Goal: Information Seeking & Learning: Check status

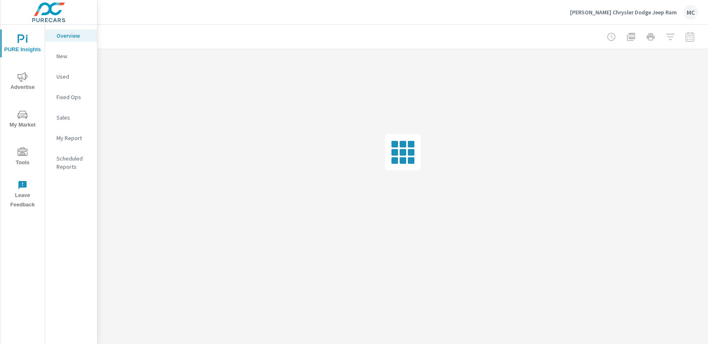
click at [68, 138] on p "My Report" at bounding box center [74, 138] width 34 height 8
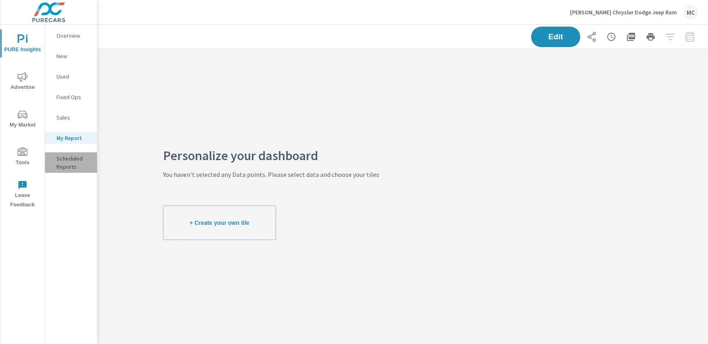
click at [70, 167] on p "Scheduled Reports" at bounding box center [74, 162] width 34 height 16
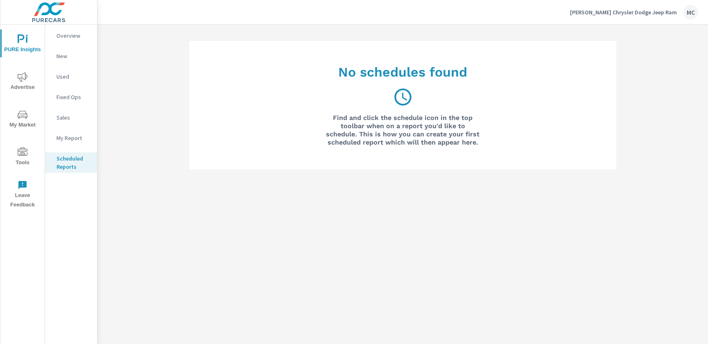
click at [65, 113] on p "Sales" at bounding box center [74, 117] width 34 height 8
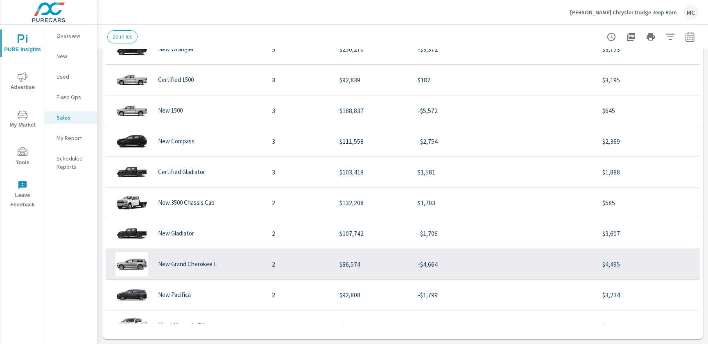
scroll to position [383, 0]
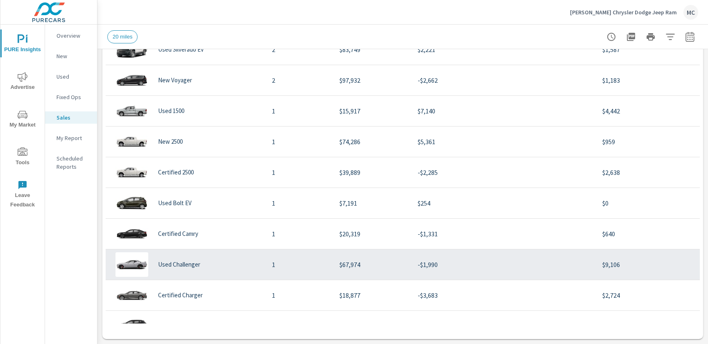
scroll to position [341, 0]
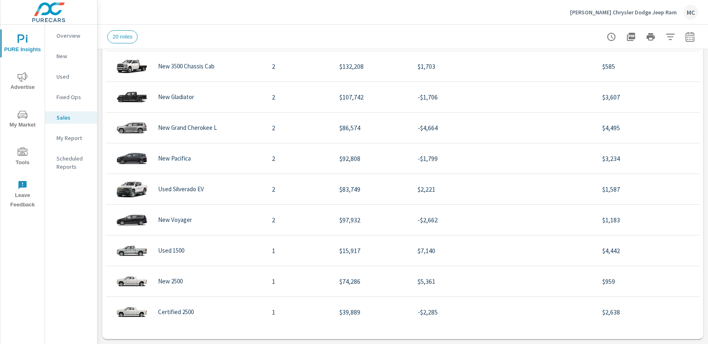
scroll to position [22, 0]
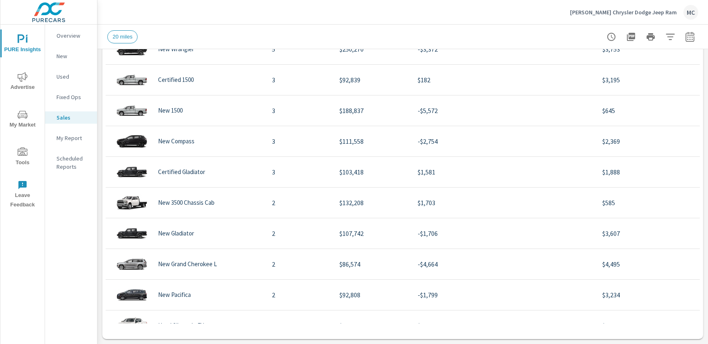
click at [66, 32] on p "Overview" at bounding box center [74, 36] width 34 height 8
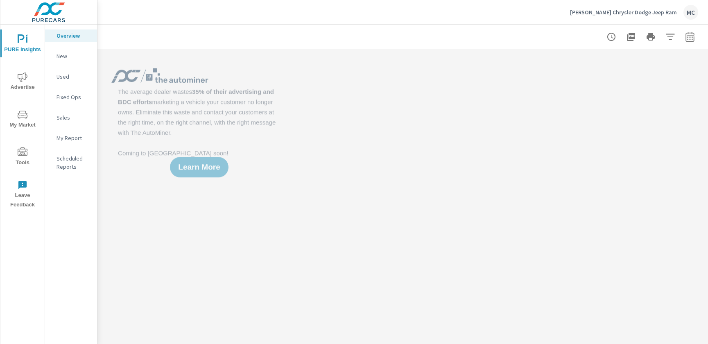
click at [6, 41] on span "PURE Insights" at bounding box center [22, 44] width 39 height 20
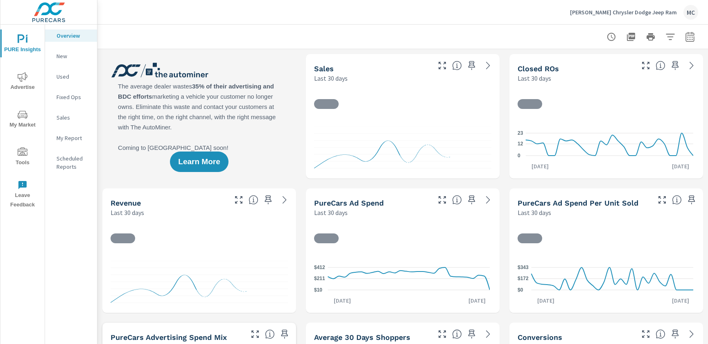
click at [25, 39] on icon "nav menu" at bounding box center [23, 39] width 10 height 10
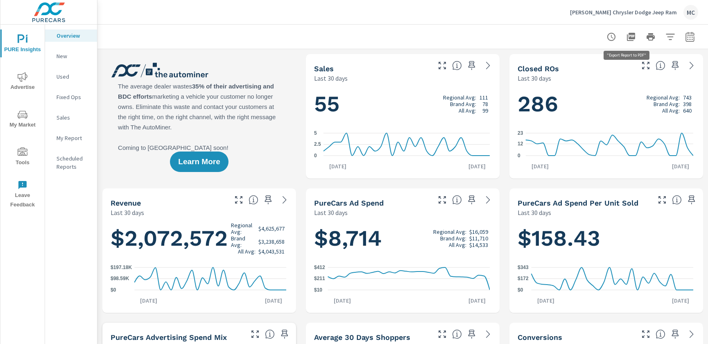
click at [628, 34] on icon "button" at bounding box center [631, 37] width 8 height 8
click at [685, 39] on icon "button" at bounding box center [690, 37] width 10 height 10
select select "Last 30 days"
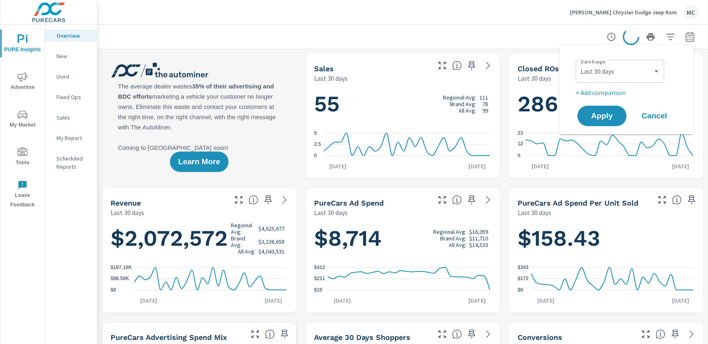
click at [656, 115] on span "Cancel" at bounding box center [654, 115] width 33 height 7
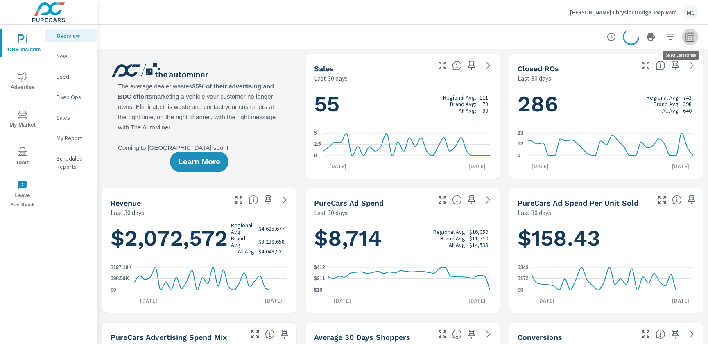
click at [686, 35] on icon "button" at bounding box center [690, 37] width 9 height 10
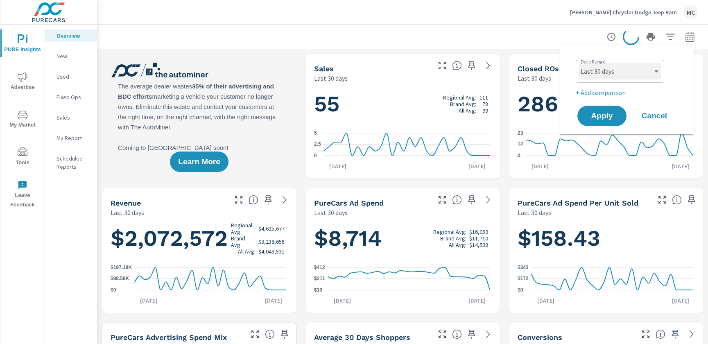
click at [654, 75] on select "Custom Yesterday Last week Last 7 days Last 14 days Last 30 days Last 45 days L…" at bounding box center [620, 71] width 82 height 16
select select "Last month"
click at [579, 63] on select "Custom Yesterday Last week Last 7 days Last 14 days Last 30 days Last 45 days L…" at bounding box center [620, 71] width 82 height 16
click at [603, 116] on span "Apply" at bounding box center [602, 116] width 34 height 8
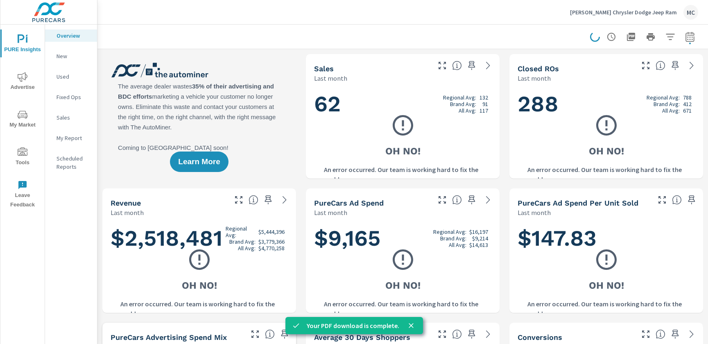
click at [430, 12] on div "Huston Chrysler Dodge Jeep Ram MC" at bounding box center [402, 12] width 591 height 24
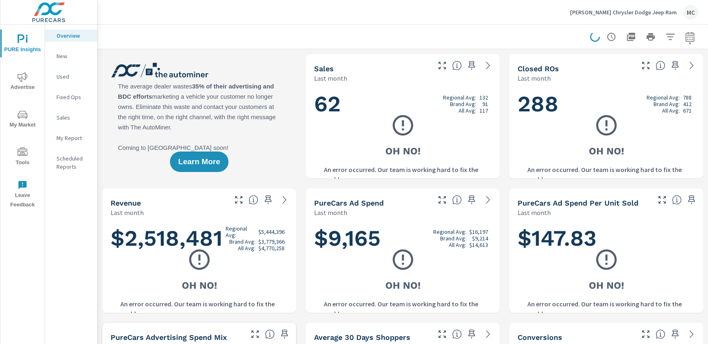
click at [687, 37] on icon "button" at bounding box center [689, 37] width 5 height 3
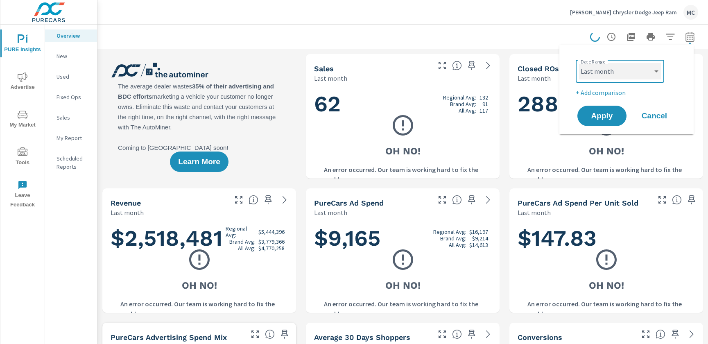
click at [653, 73] on select "Custom Yesterday Last week Last 7 days Last 14 days Last 30 days Last 45 days L…" at bounding box center [620, 71] width 82 height 16
select select "custom"
click at [579, 63] on select "Custom Yesterday Last week Last 7 days Last 14 days Last 30 days Last 45 days L…" at bounding box center [620, 71] width 82 height 16
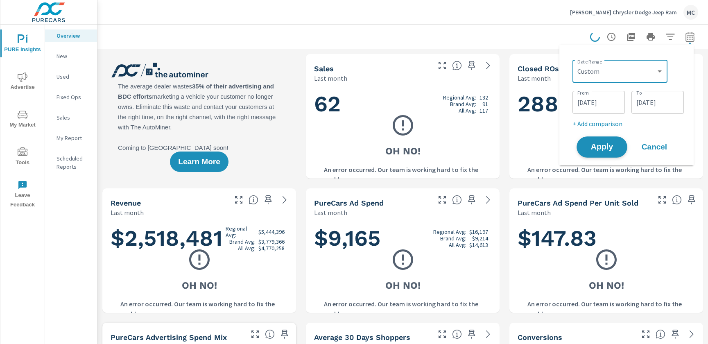
click at [599, 145] on span "Apply" at bounding box center [602, 147] width 34 height 8
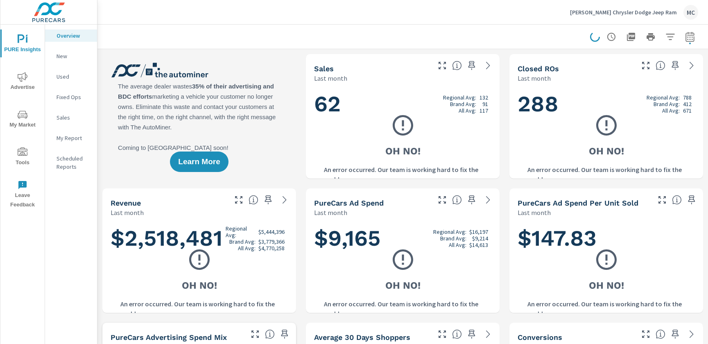
click at [664, 11] on p "[PERSON_NAME] Chrysler Dodge Jeep Ram" at bounding box center [623, 12] width 107 height 7
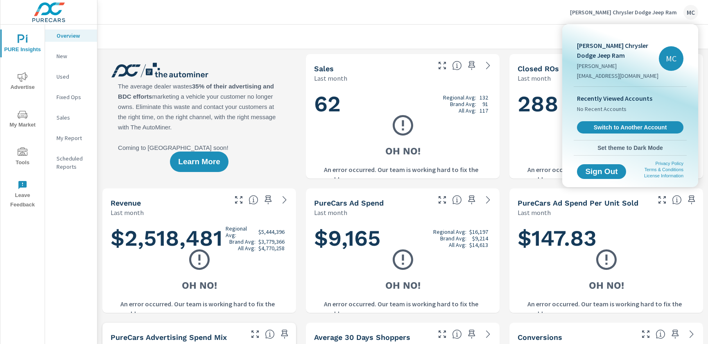
click at [595, 48] on p "[PERSON_NAME] Chrysler Dodge Jeep Ram" at bounding box center [618, 51] width 82 height 20
click at [613, 128] on span "Switch to Another Account" at bounding box center [630, 128] width 100 height 8
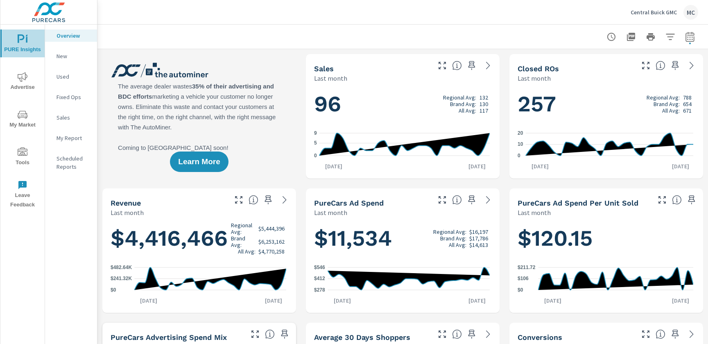
click at [22, 43] on icon "nav menu" at bounding box center [23, 39] width 10 height 10
click at [687, 39] on icon "button" at bounding box center [689, 37] width 5 height 3
select select "Last month"
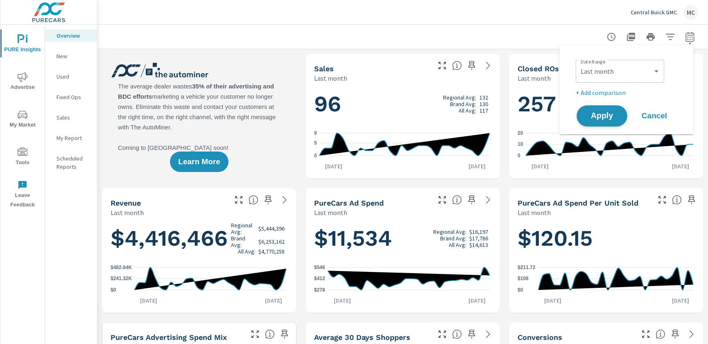
click at [606, 114] on span "Apply" at bounding box center [602, 116] width 34 height 8
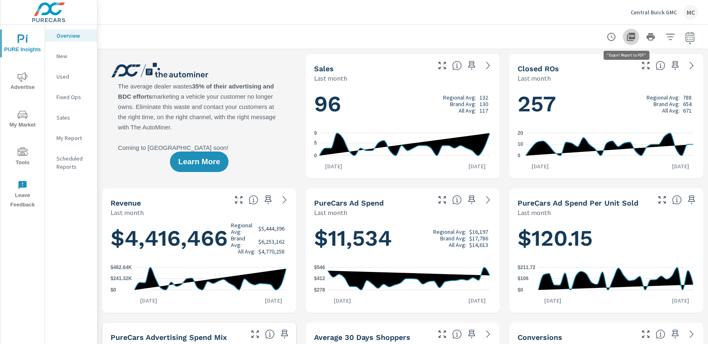
click at [629, 36] on icon "button" at bounding box center [631, 37] width 8 height 8
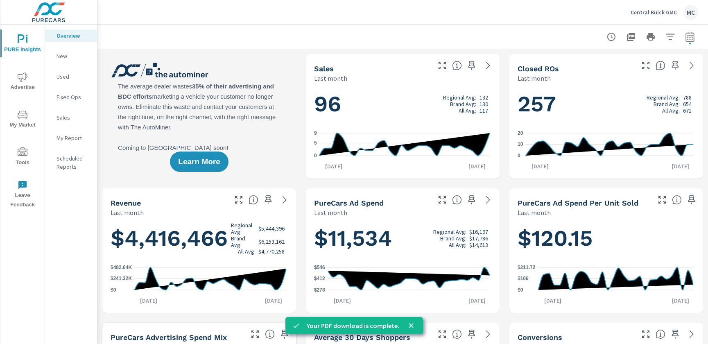
click at [653, 12] on p "Central Buick GMC" at bounding box center [654, 12] width 46 height 7
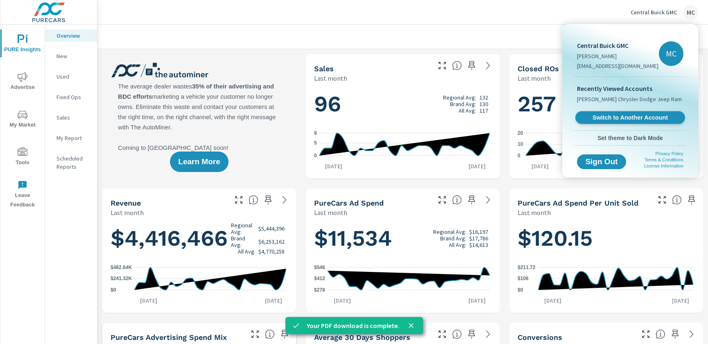
click at [638, 117] on span "Switch to Another Account" at bounding box center [630, 118] width 100 height 8
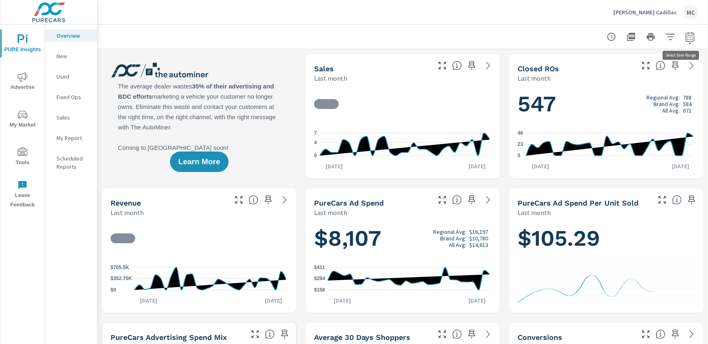
click at [685, 38] on icon "button" at bounding box center [690, 37] width 10 height 10
select select "Last month"
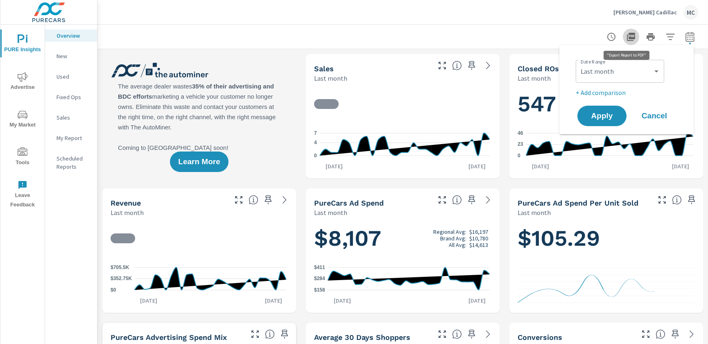
click at [628, 35] on icon "button" at bounding box center [631, 37] width 10 height 10
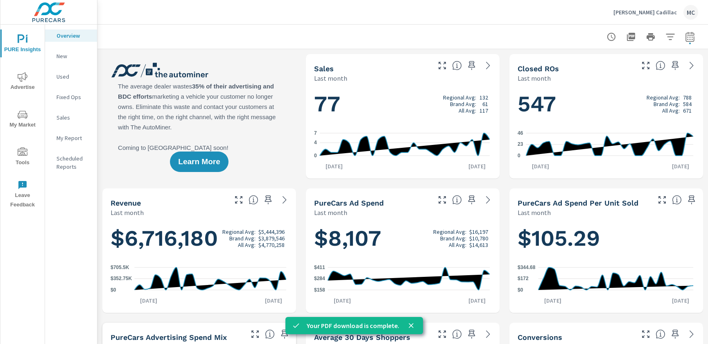
click at [119, 18] on div "Huston Cadillac MC" at bounding box center [402, 12] width 591 height 24
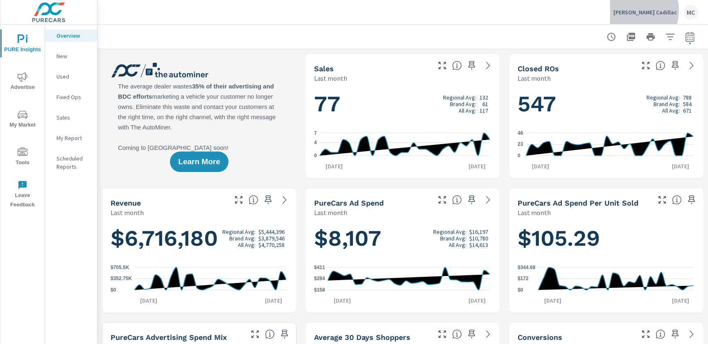
click at [654, 10] on p "[PERSON_NAME] Cadillac" at bounding box center [646, 12] width 64 height 7
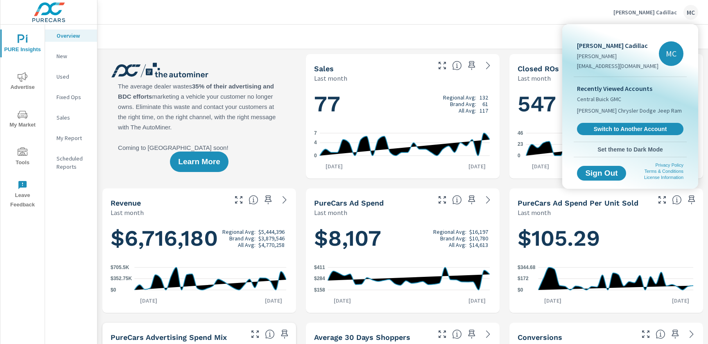
click at [609, 123] on link "Switch to Another Account" at bounding box center [630, 129] width 107 height 12
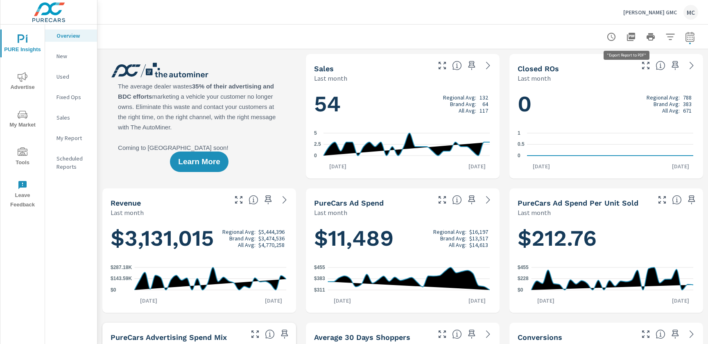
click at [626, 36] on icon "button" at bounding box center [631, 37] width 10 height 10
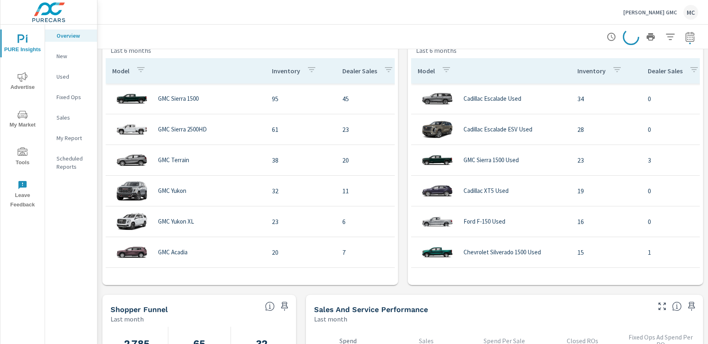
scroll to position [615, 0]
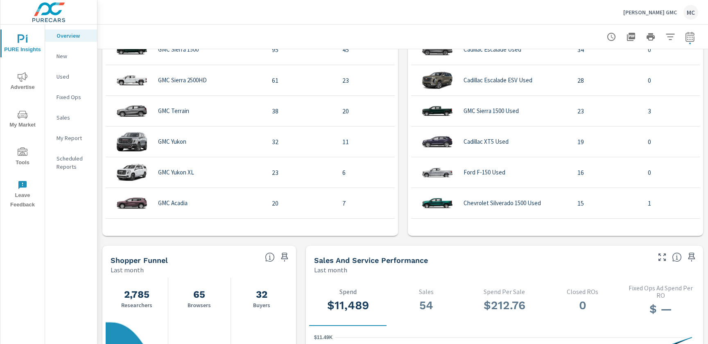
click at [399, 81] on div "Learn More The average dealer wastes 35% of their advertising and BDC efforts m…" at bounding box center [403, 107] width 611 height 1344
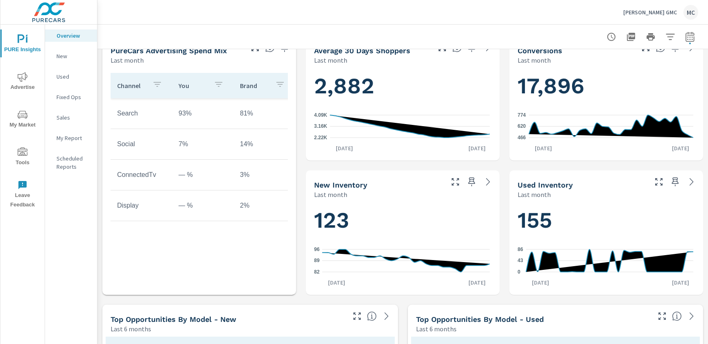
scroll to position [273, 0]
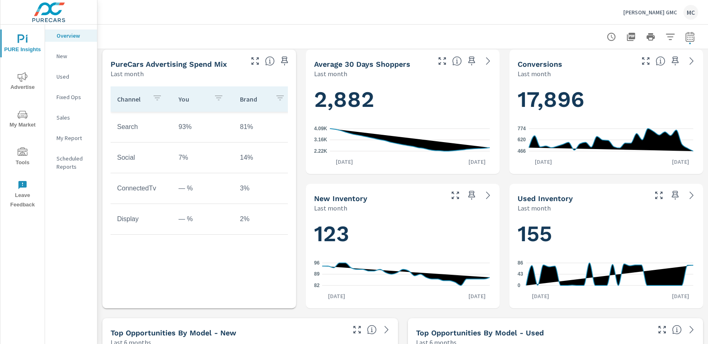
click at [667, 12] on p "Huston GMC" at bounding box center [651, 12] width 54 height 7
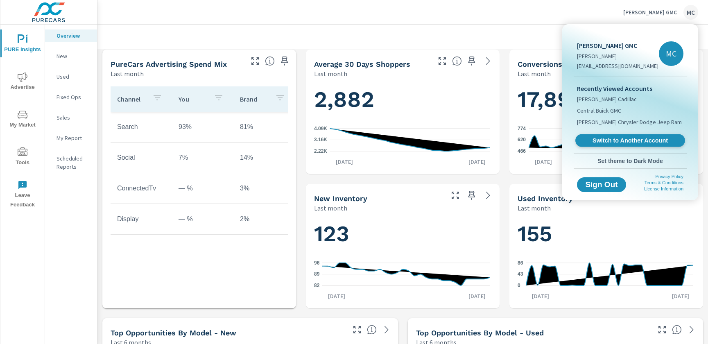
click at [630, 142] on span "Switch to Another Account" at bounding box center [630, 141] width 100 height 8
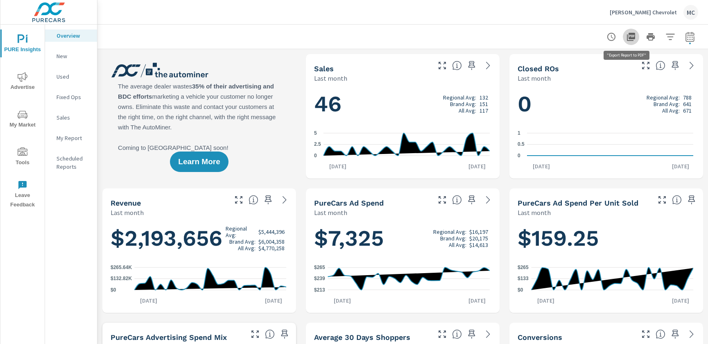
click at [627, 38] on icon "button" at bounding box center [631, 37] width 8 height 8
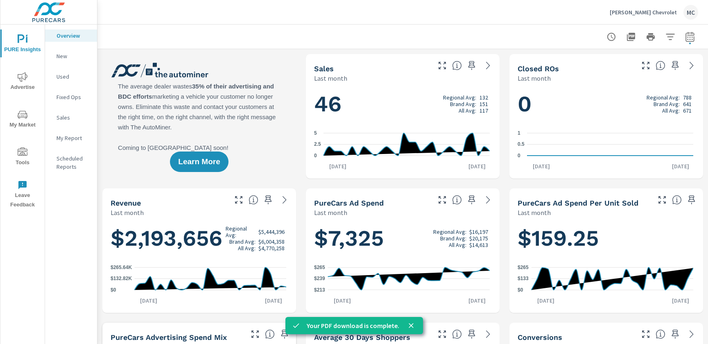
click at [461, 42] on div at bounding box center [402, 37] width 591 height 24
click at [689, 14] on div "MC" at bounding box center [691, 12] width 15 height 15
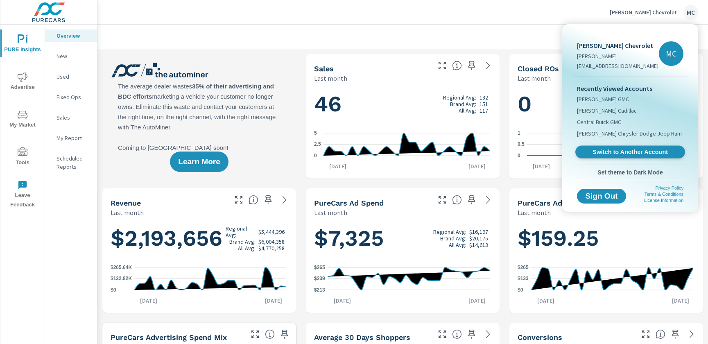
click at [602, 150] on span "Switch to Another Account" at bounding box center [630, 152] width 100 height 8
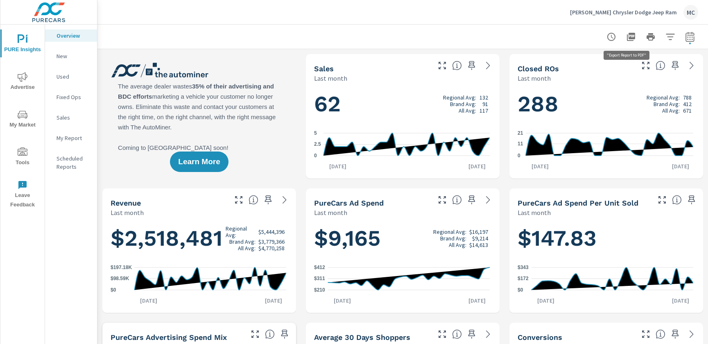
click at [628, 39] on icon "button" at bounding box center [631, 37] width 8 height 8
